Goal: Communication & Community: Connect with others

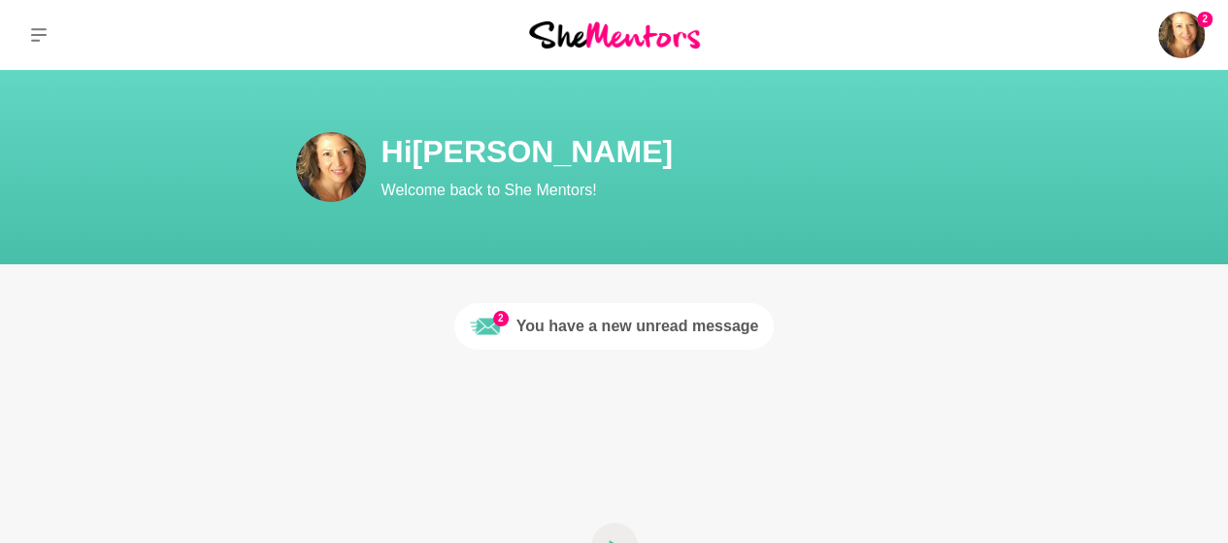
click at [584, 329] on div "You have a new unread message" at bounding box center [637, 325] width 243 height 23
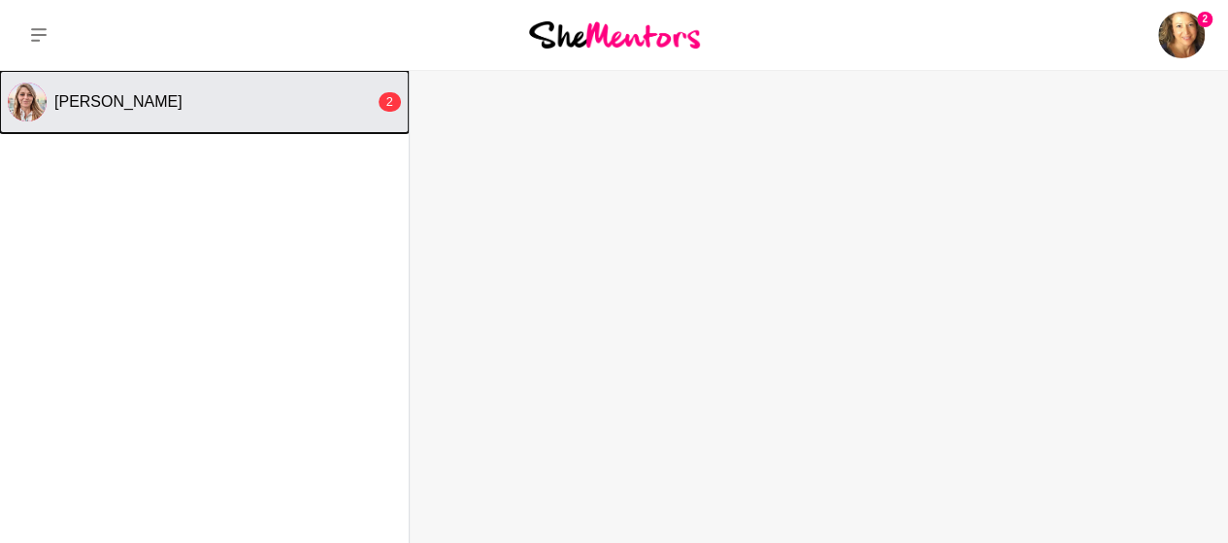
click at [75, 100] on span "[PERSON_NAME]" at bounding box center [118, 101] width 128 height 16
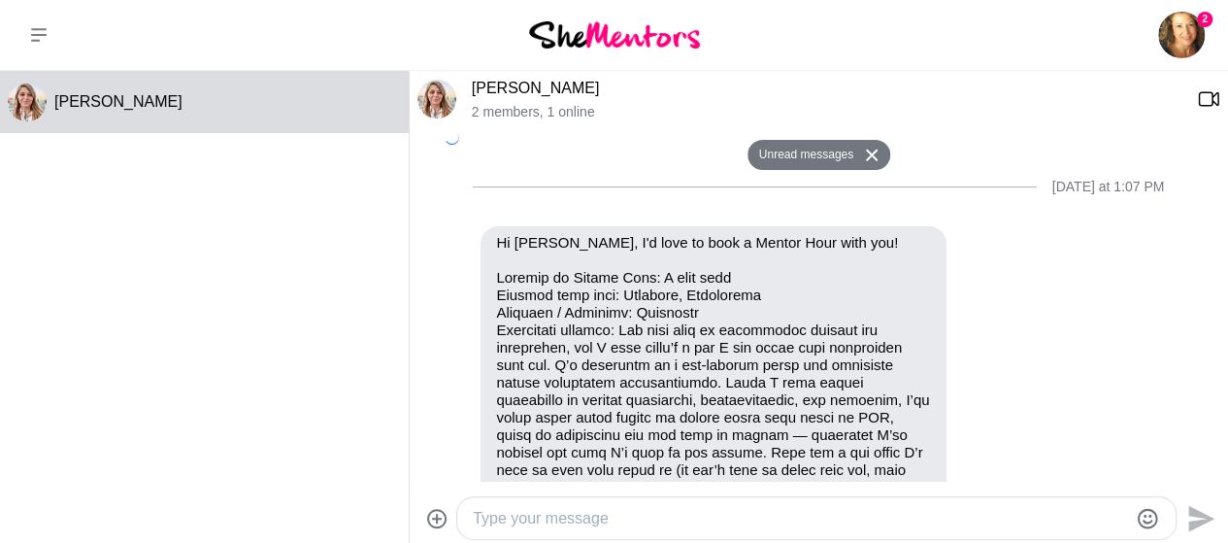
scroll to position [910, 0]
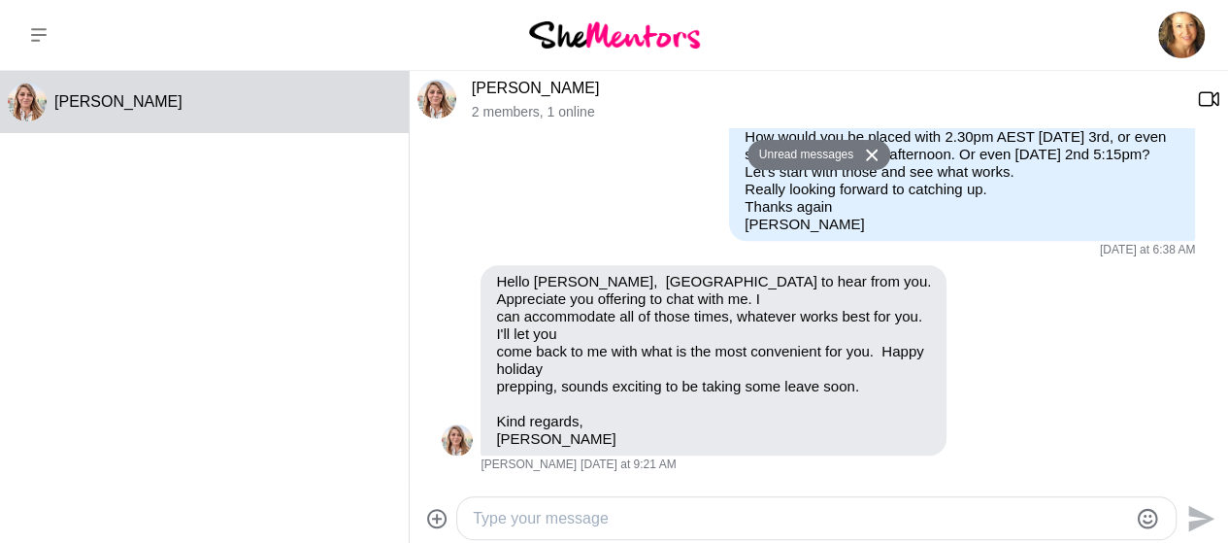
click at [643, 512] on textarea "Type your message" at bounding box center [800, 518] width 654 height 23
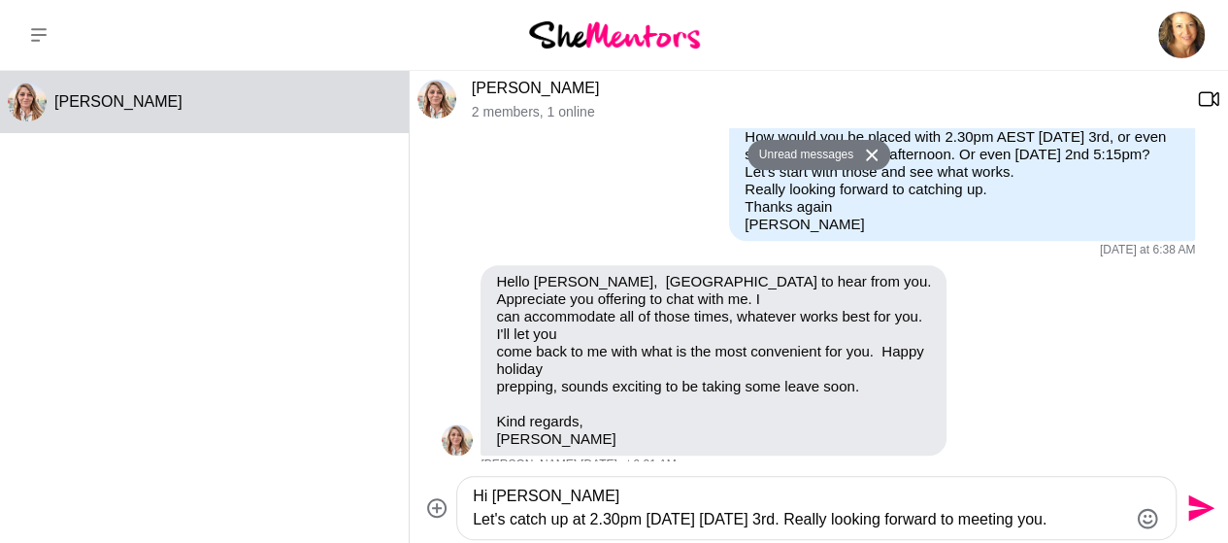
click at [1060, 521] on textarea "Hi [PERSON_NAME] Let's catch up at 2.30pm [DATE] [DATE] 3rd. Really looking for…" at bounding box center [800, 507] width 654 height 47
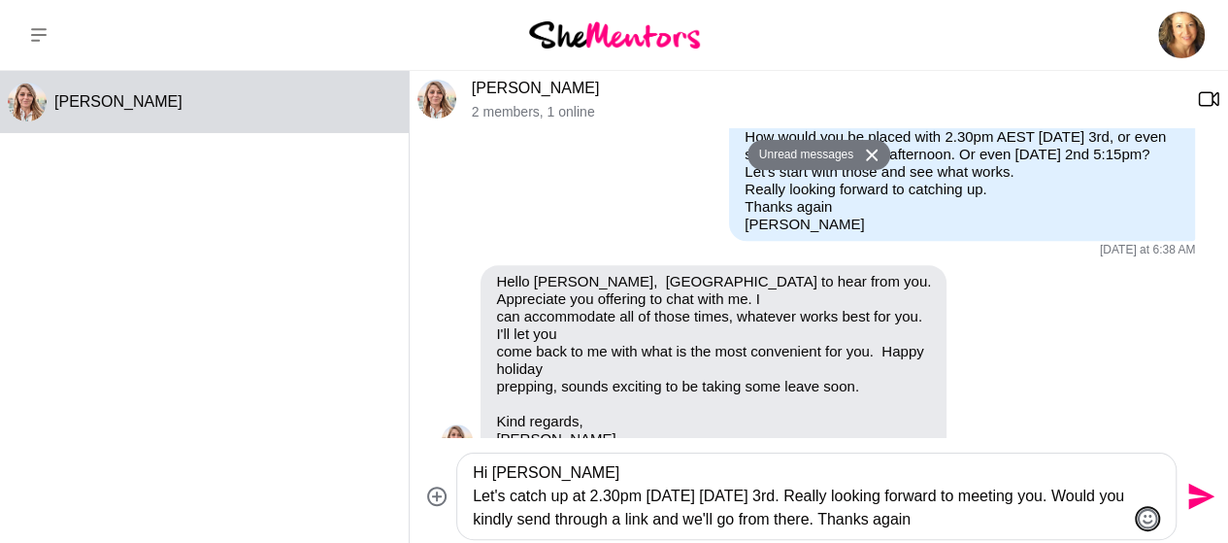
click at [1141, 514] on icon "Emoji picker" at bounding box center [1147, 518] width 23 height 23
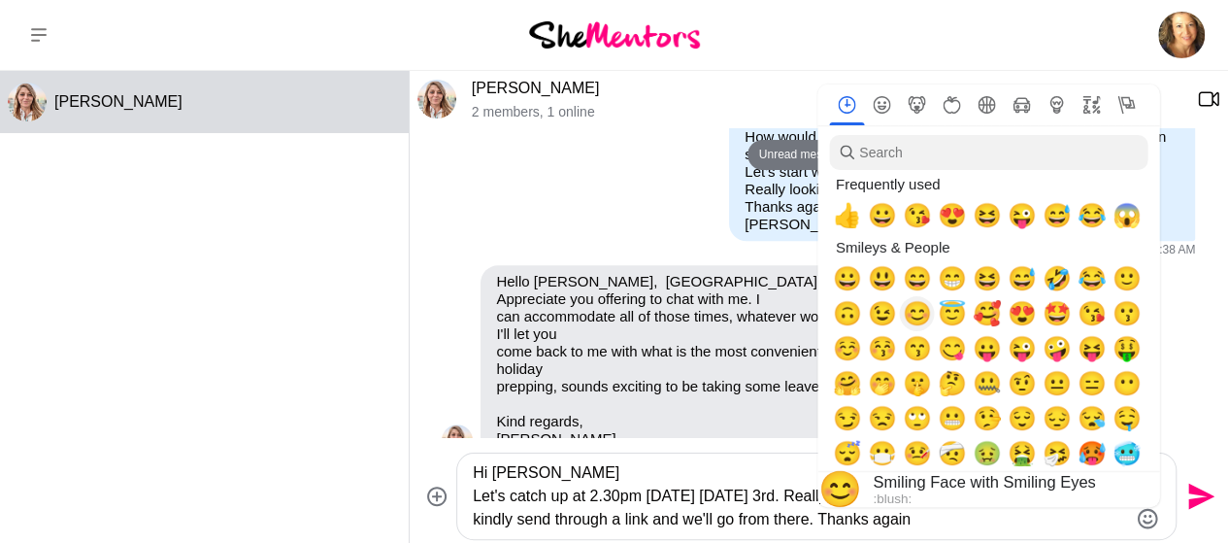
click at [916, 319] on span "😊" at bounding box center [916, 313] width 29 height 27
type textarea "Hi [PERSON_NAME] Let's catch up at 2.30pm [DATE] [DATE] 3rd. Really looking for…"
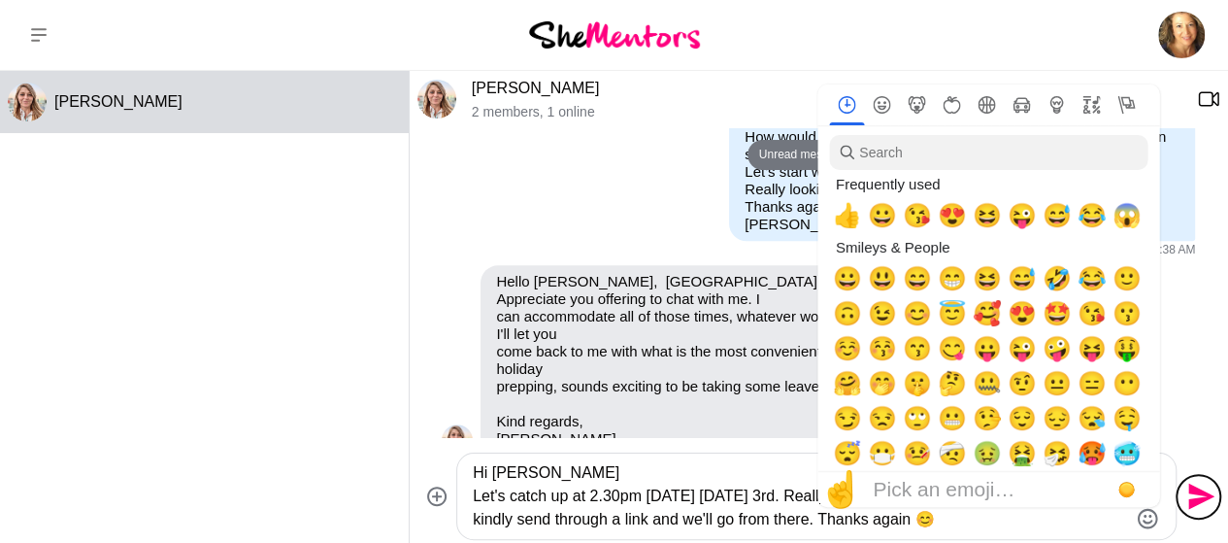
click at [1190, 498] on icon "Send" at bounding box center [1198, 495] width 31 height 31
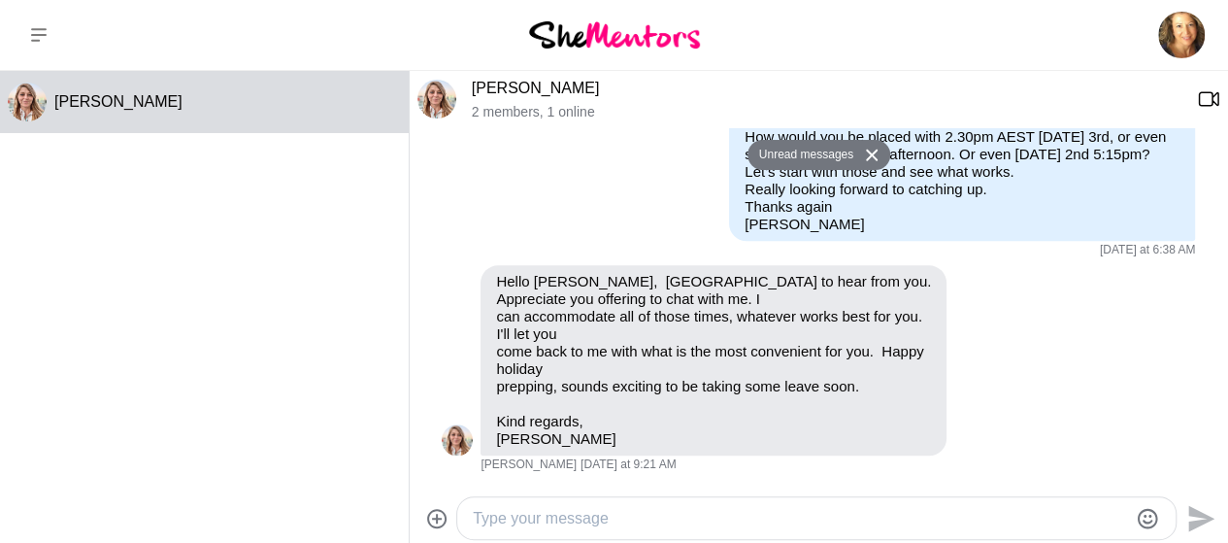
scroll to position [1099, 0]
